Goal: Obtain resource: Obtain resource

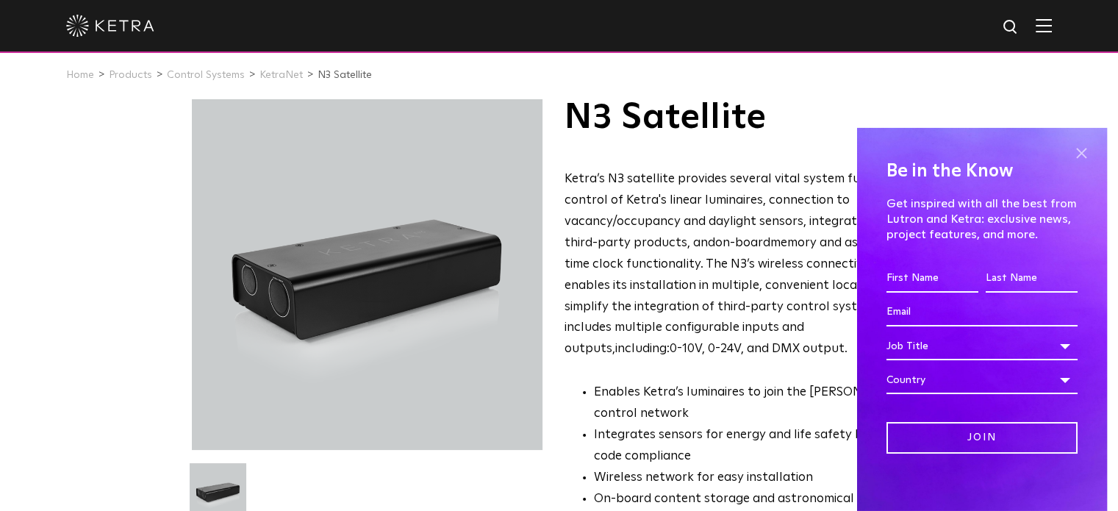
click at [1071, 151] on span at bounding box center [1081, 154] width 22 height 22
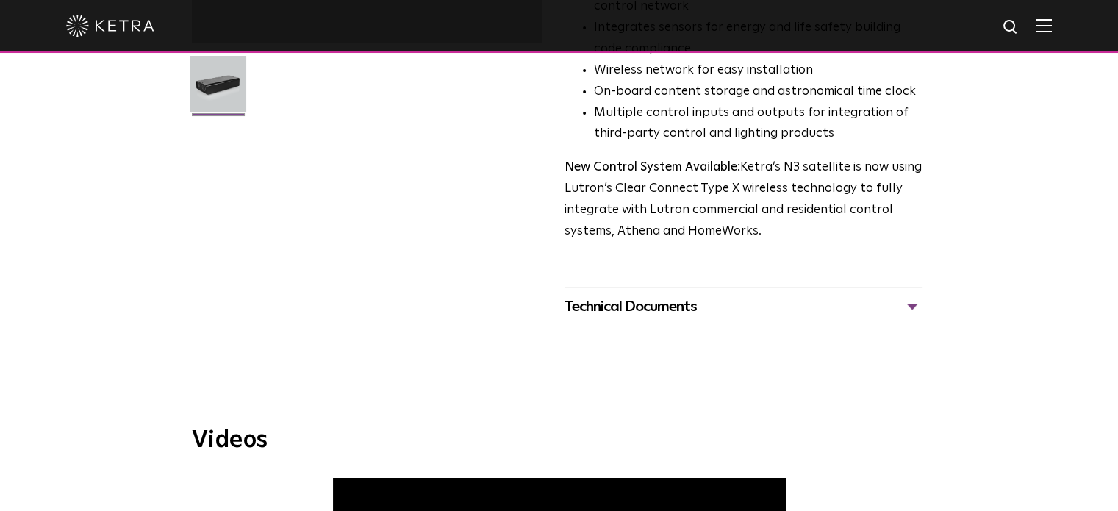
scroll to position [416, 0]
click at [911, 305] on div "Technical Documents" at bounding box center [743, 306] width 358 height 24
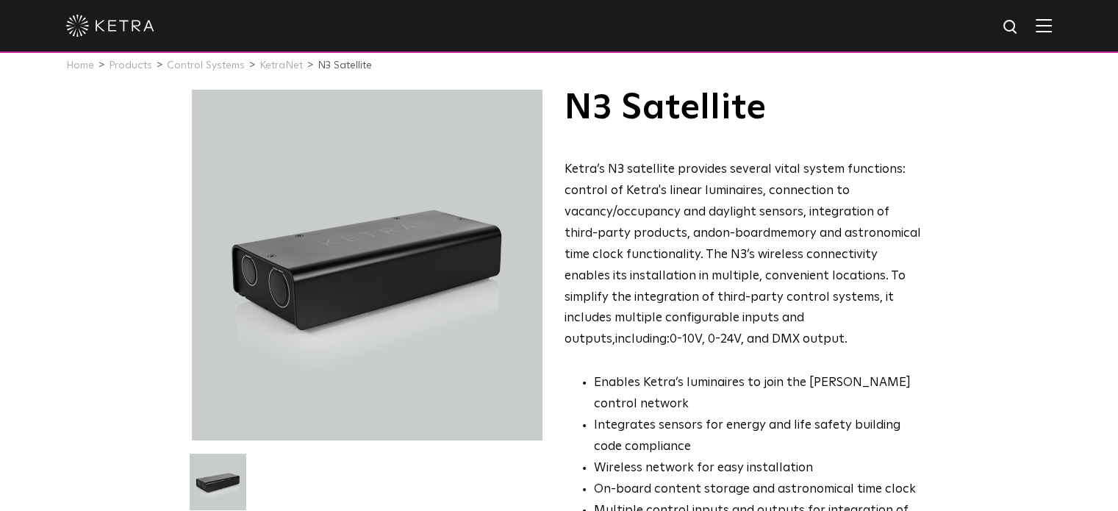
scroll to position [0, 0]
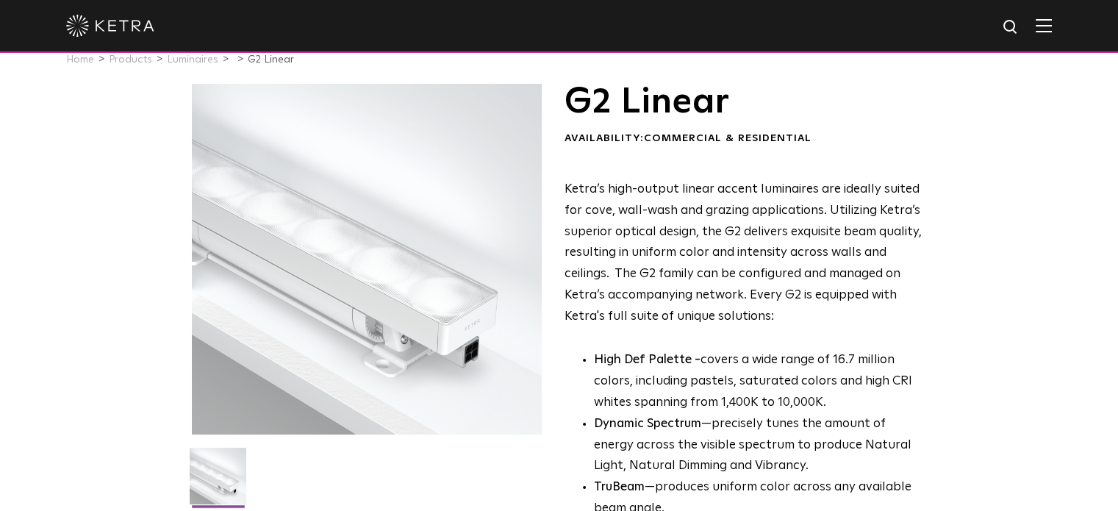
scroll to position [23, 0]
click at [428, 355] on div at bounding box center [367, 260] width 351 height 351
click at [433, 348] on div at bounding box center [367, 260] width 351 height 351
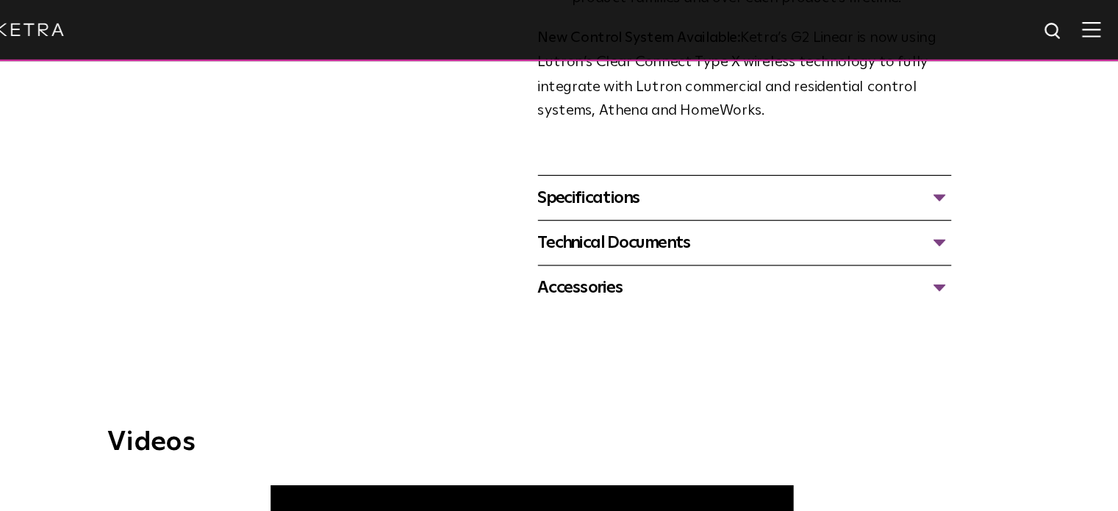
scroll to position [597, 0]
click at [909, 169] on div "Specifications" at bounding box center [743, 171] width 358 height 24
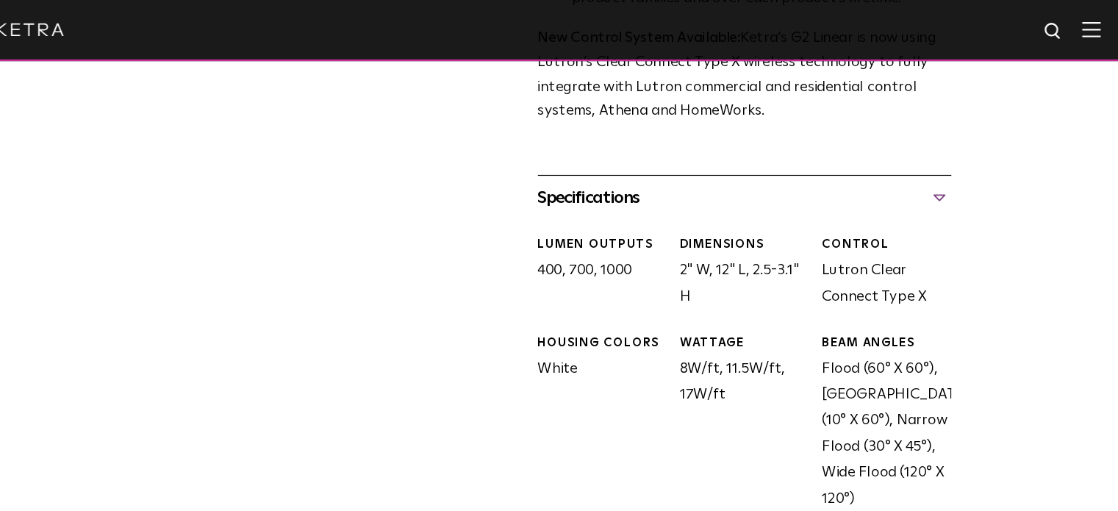
click at [911, 167] on div "Specifications" at bounding box center [743, 171] width 358 height 24
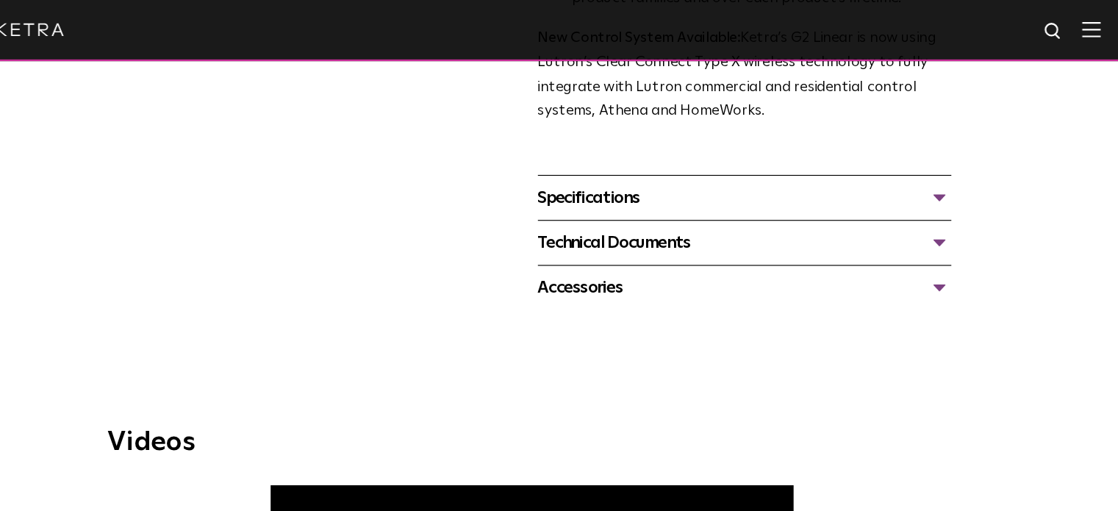
click at [911, 206] on div "Technical Documents" at bounding box center [743, 210] width 358 height 24
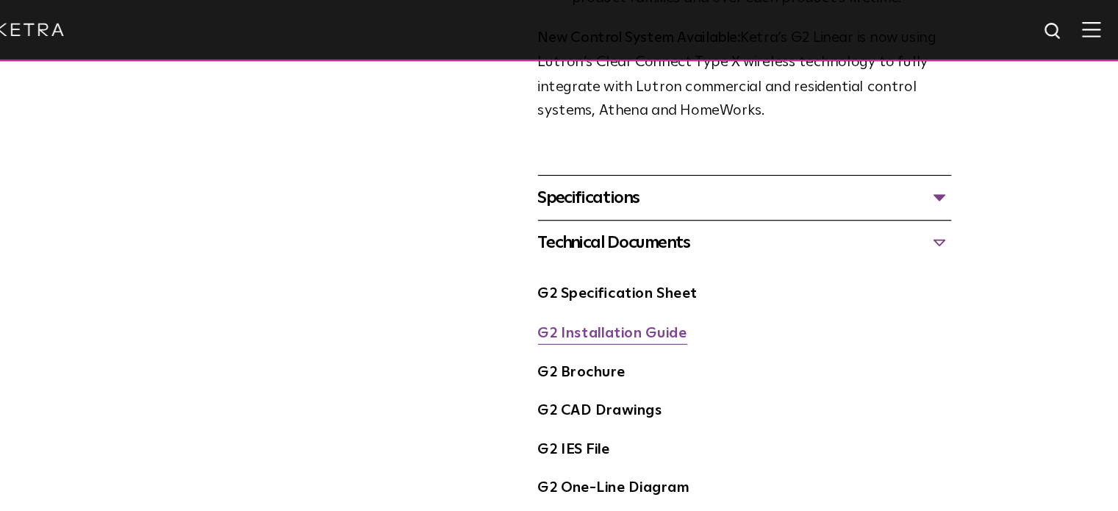
click at [635, 289] on link "G2 Installation Guide" at bounding box center [628, 288] width 129 height 12
